Goal: Find specific page/section: Find specific page/section

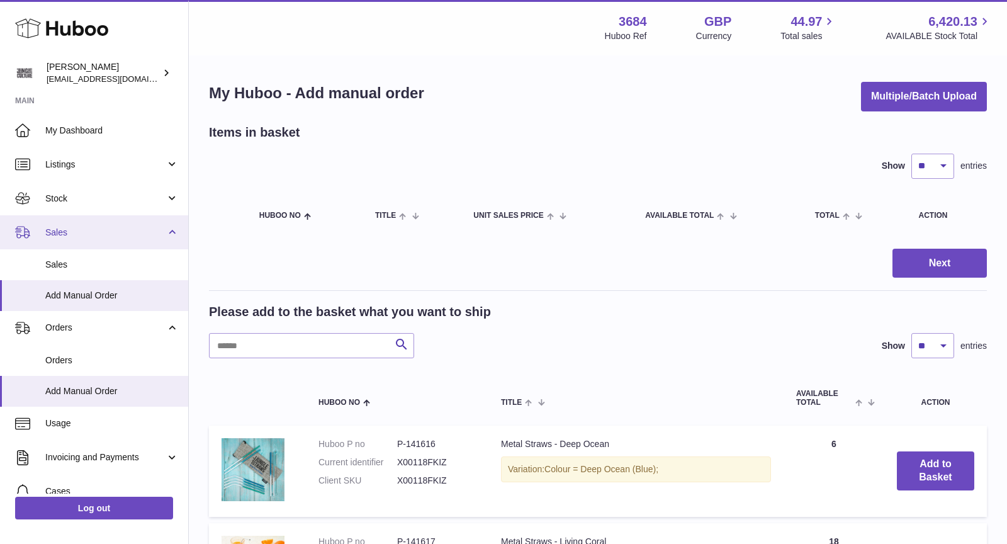
click at [70, 236] on span "Sales" at bounding box center [105, 233] width 120 height 12
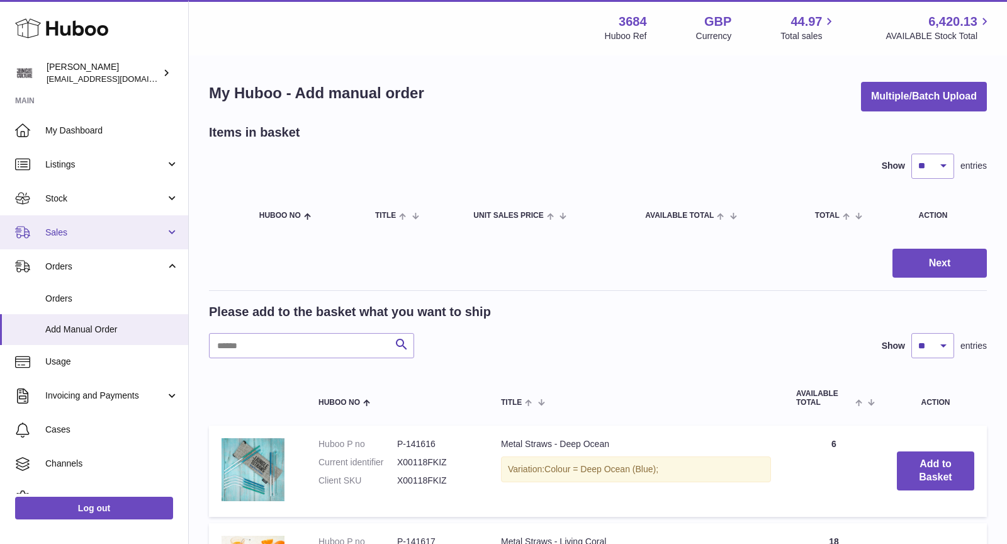
click at [74, 233] on span "Sales" at bounding box center [105, 233] width 120 height 12
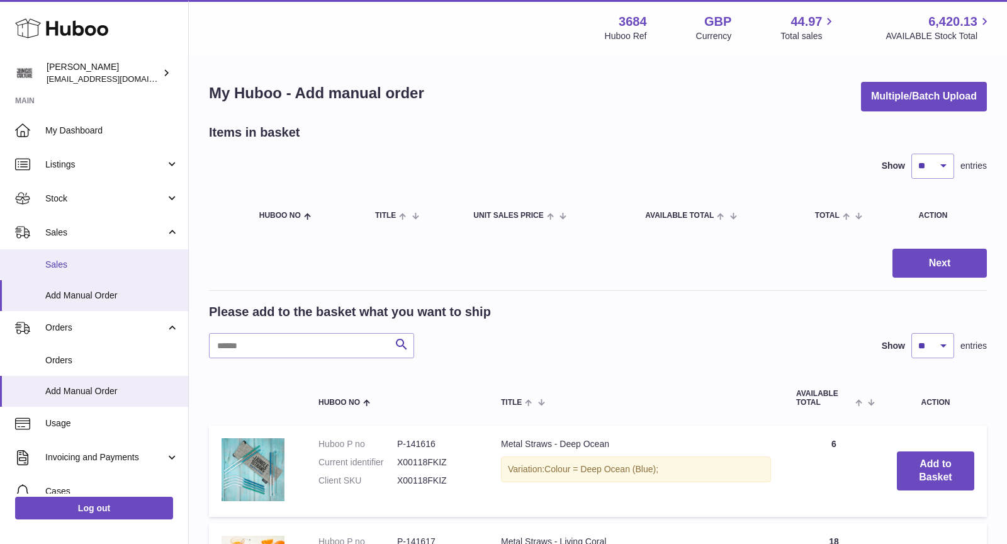
click at [75, 259] on span "Sales" at bounding box center [111, 265] width 133 height 12
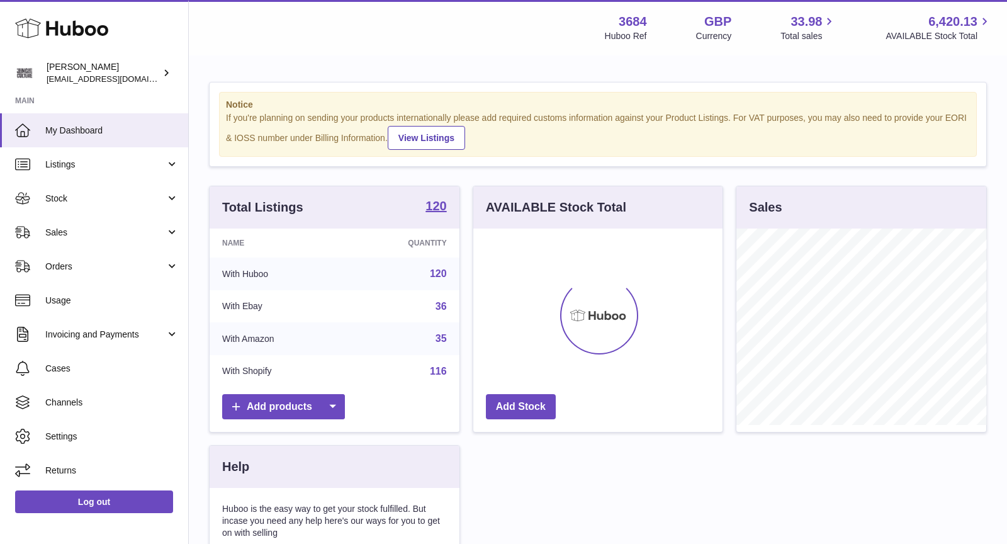
scroll to position [196, 250]
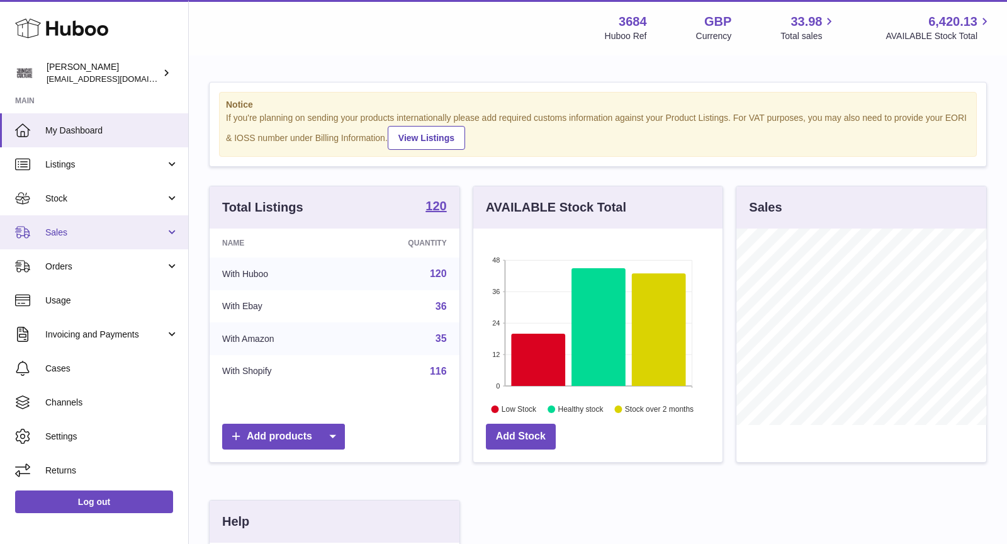
click at [19, 244] on link "Sales" at bounding box center [94, 232] width 188 height 34
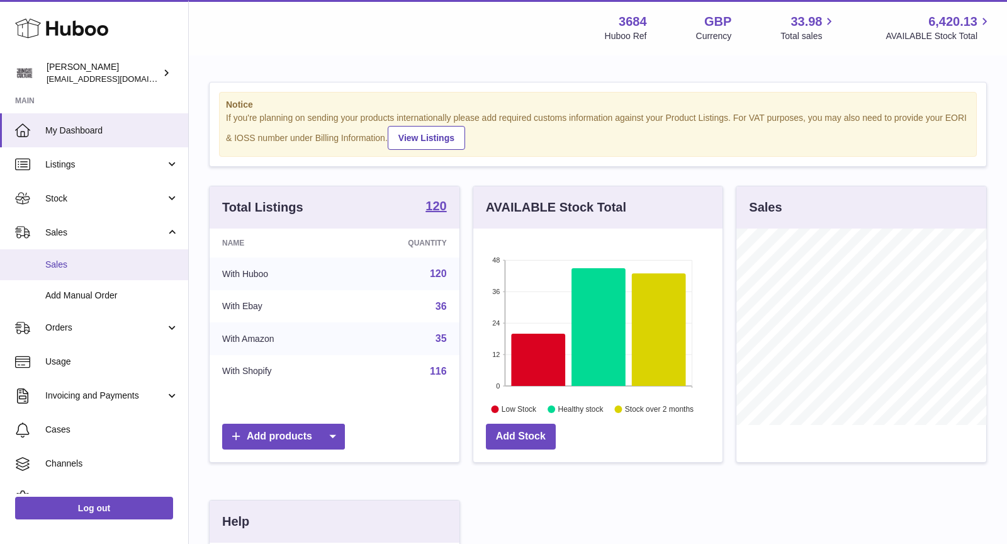
click at [88, 260] on span "Sales" at bounding box center [111, 265] width 133 height 12
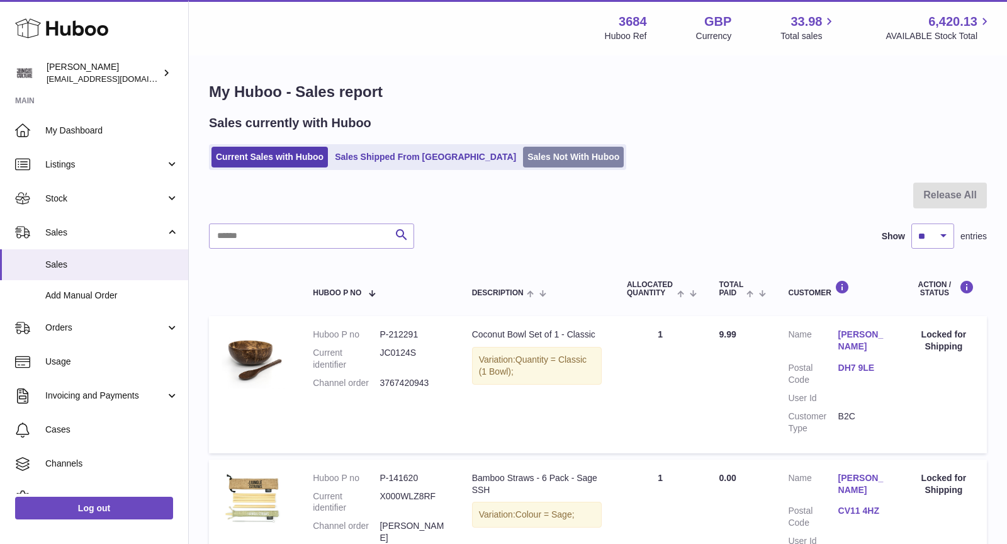
click at [523, 156] on link "Sales Not With Huboo" at bounding box center [573, 157] width 101 height 21
